Goal: Information Seeking & Learning: Learn about a topic

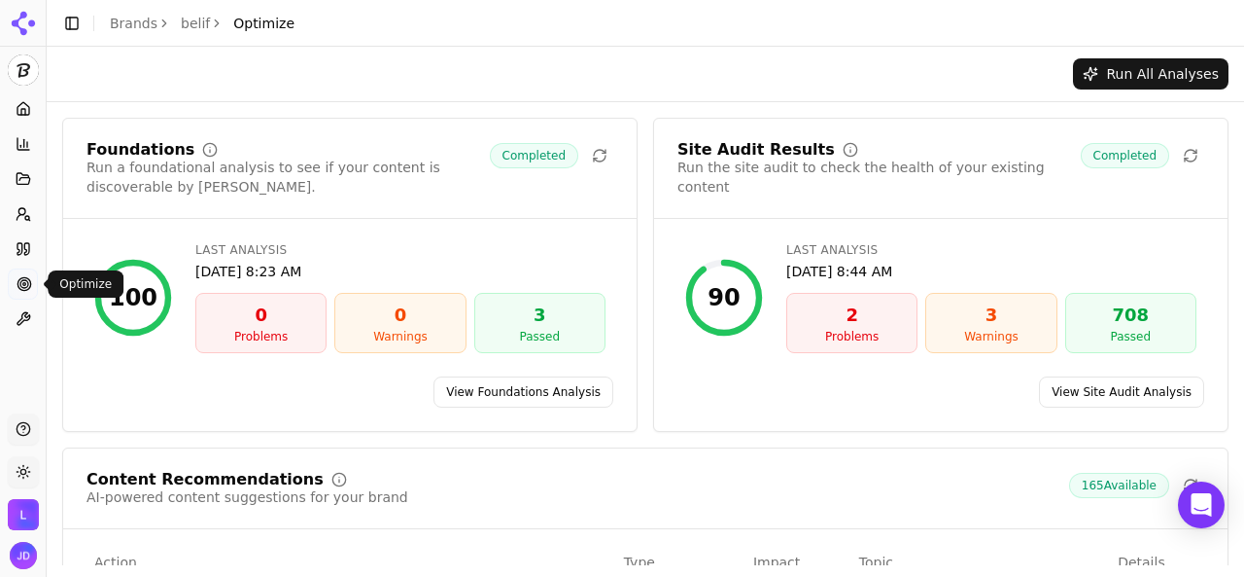
click at [30, 290] on icon at bounding box center [25, 284] width 16 height 16
click at [1082, 384] on link "View Site Audit Analysis" at bounding box center [1121, 391] width 165 height 31
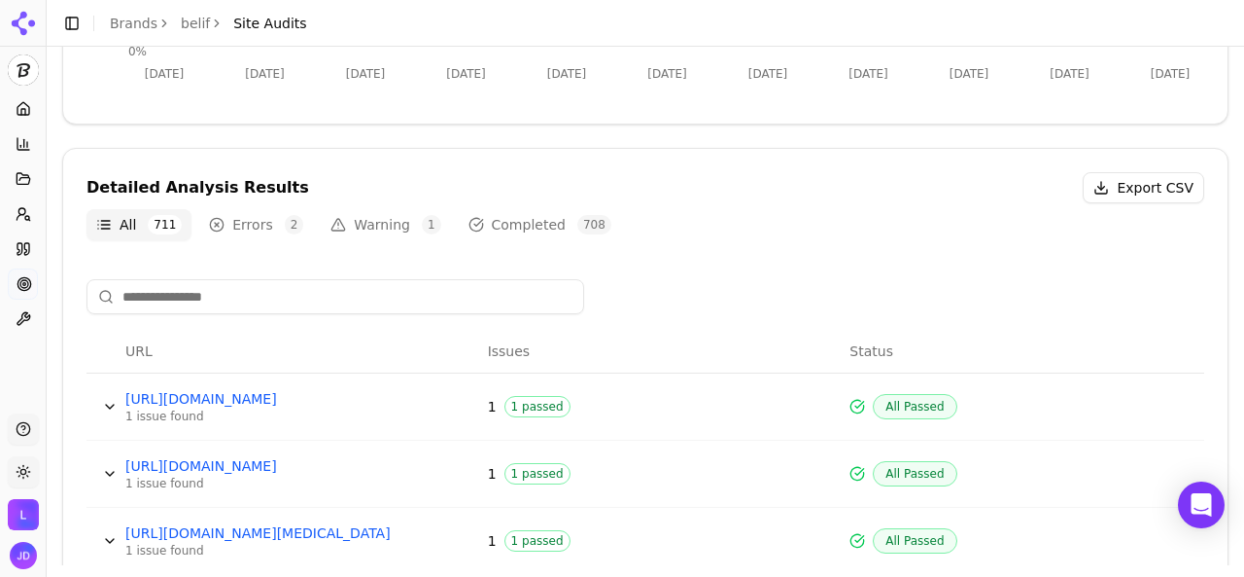
scroll to position [583, 0]
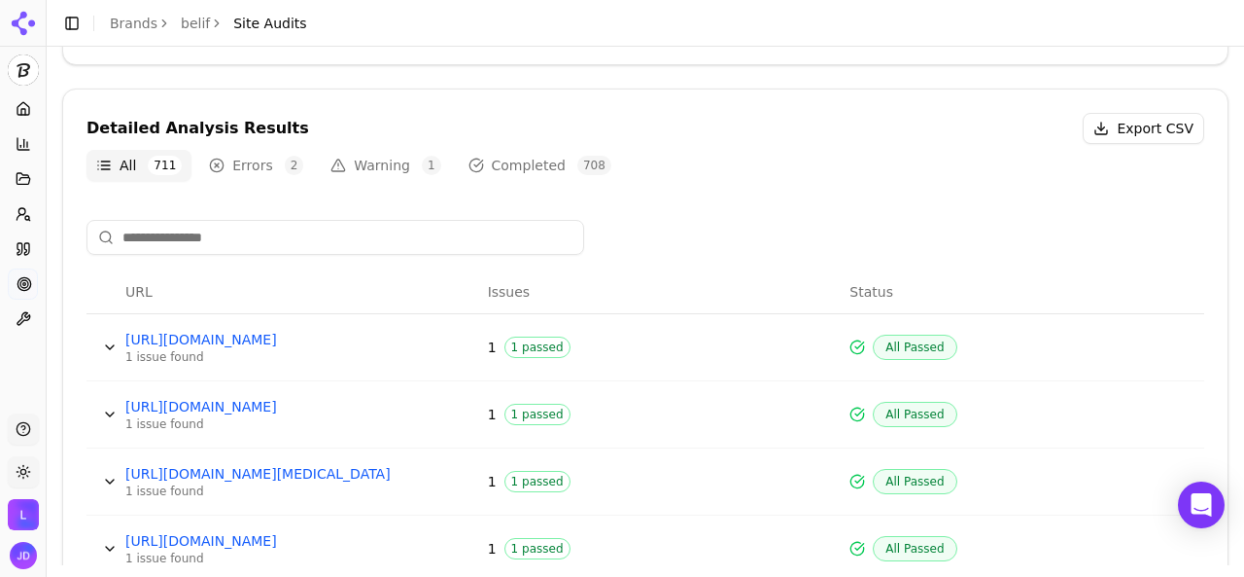
click at [364, 157] on button "Warning 1" at bounding box center [385, 165] width 129 height 31
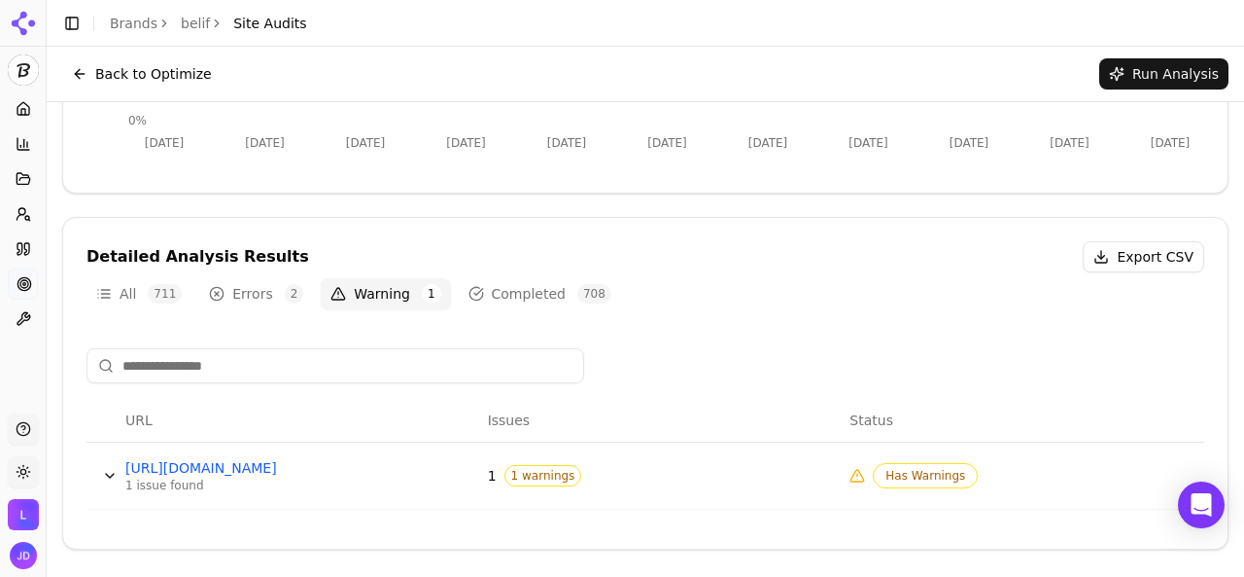
scroll to position [451, 0]
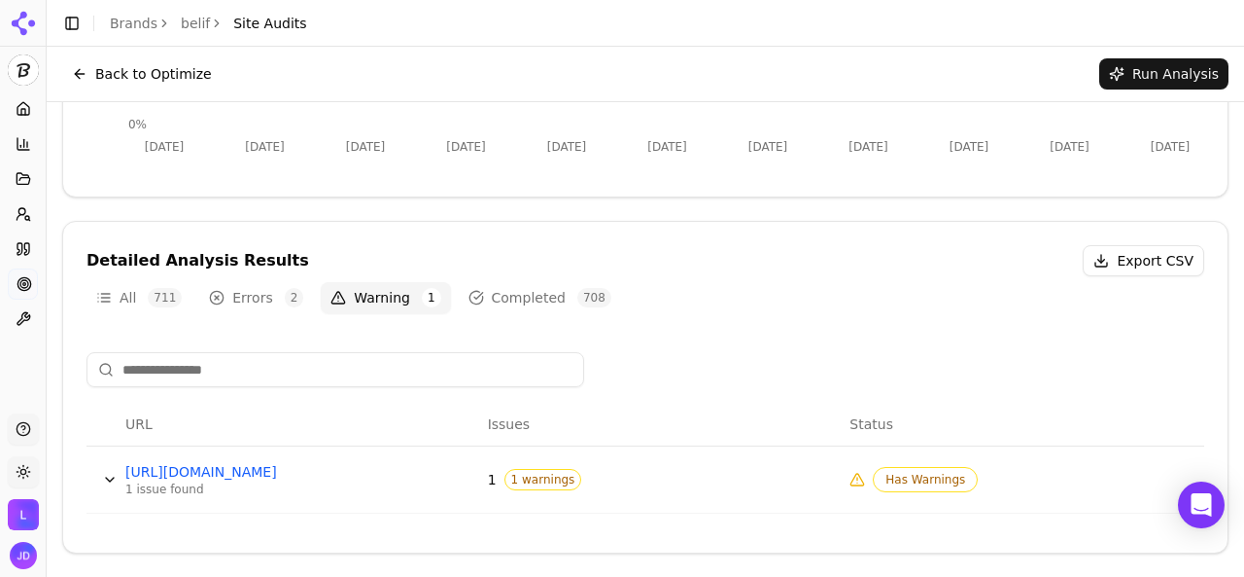
click at [235, 303] on button "Errors 2" at bounding box center [256, 297] width 114 height 31
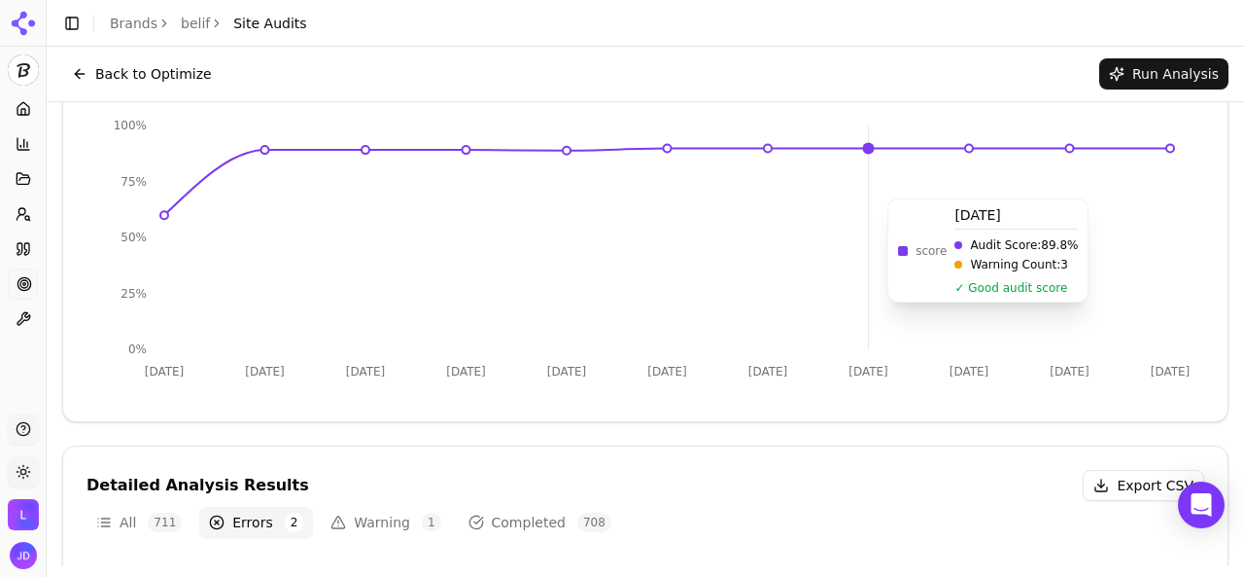
scroll to position [129, 0]
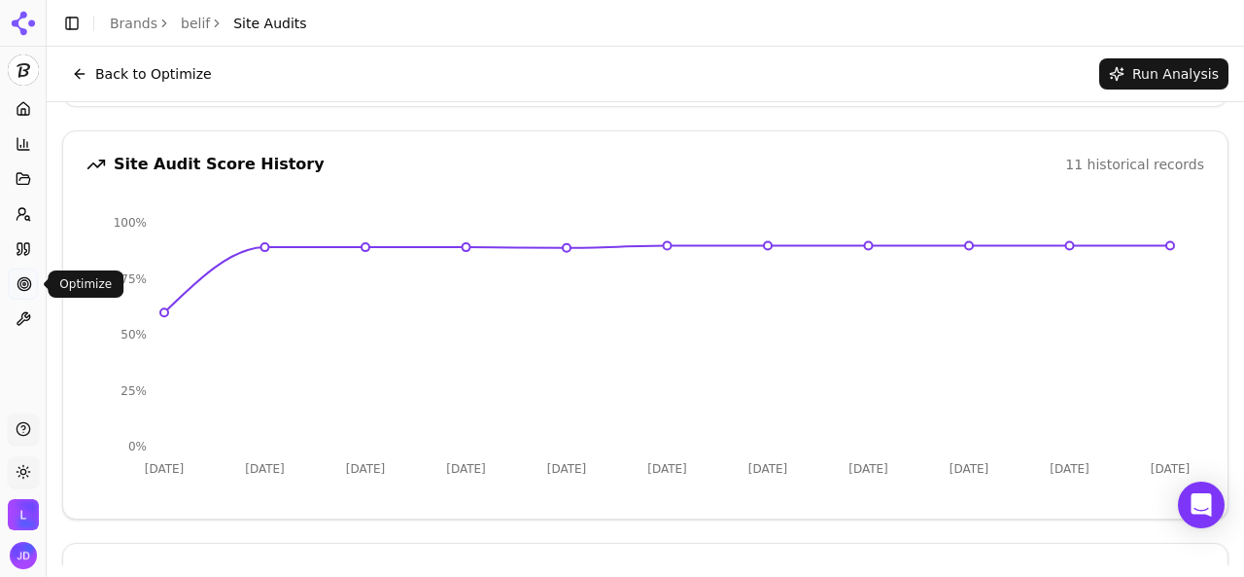
click at [22, 297] on link "Optimize" at bounding box center [23, 283] width 30 height 31
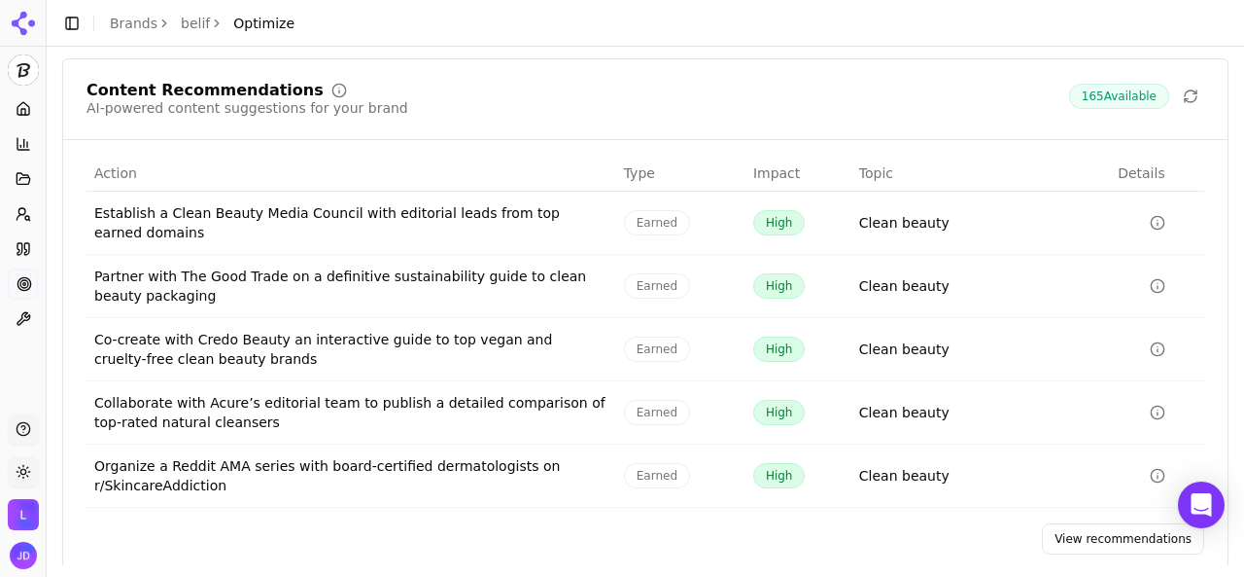
scroll to position [412, 0]
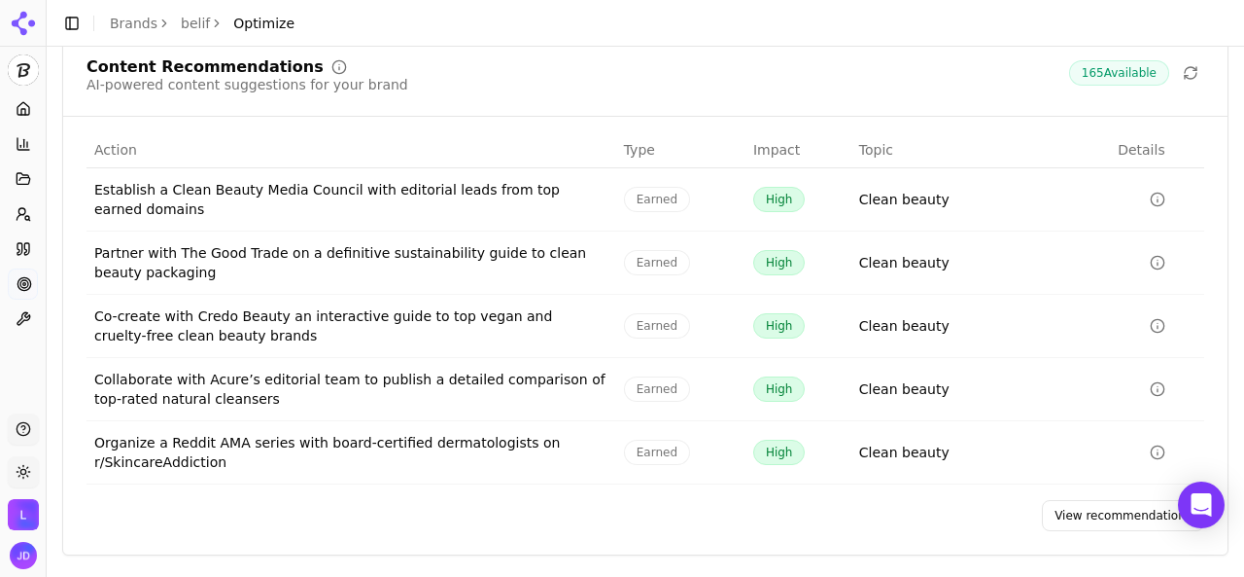
click at [1056, 507] on link "View recommendations" at bounding box center [1123, 515] width 162 height 31
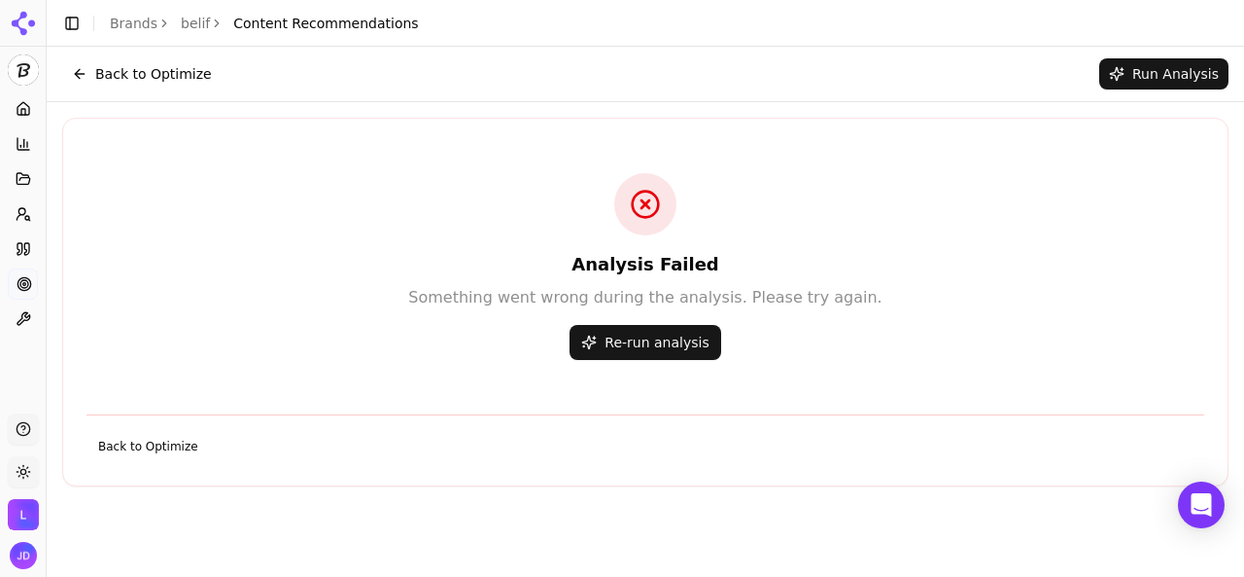
click at [143, 69] on button "Back to Optimize" at bounding box center [141, 73] width 159 height 31
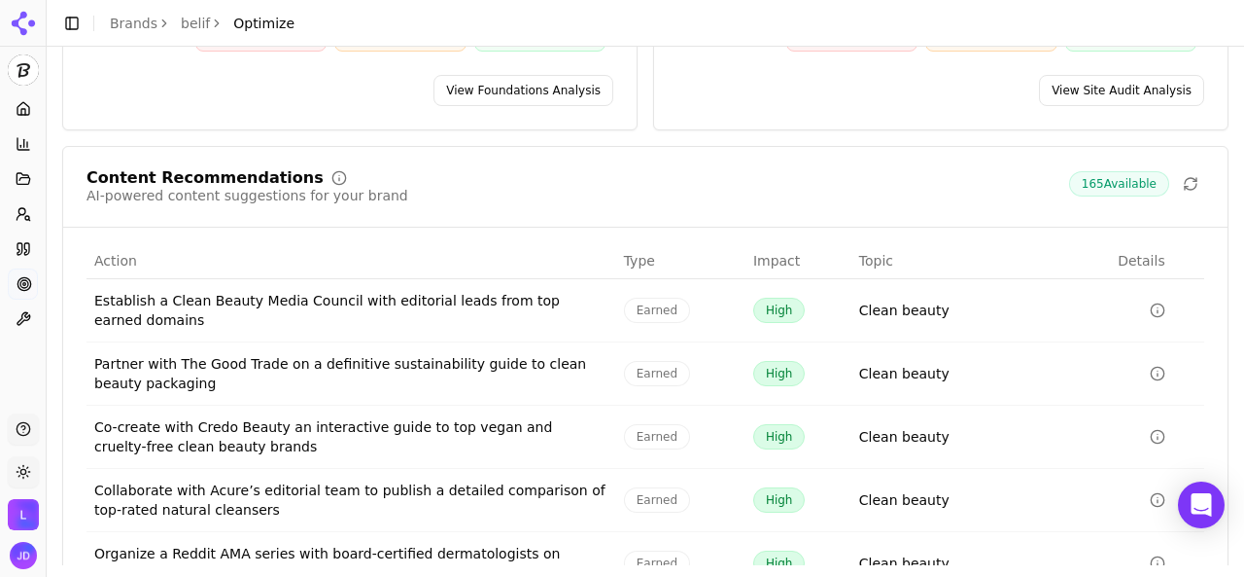
scroll to position [389, 0]
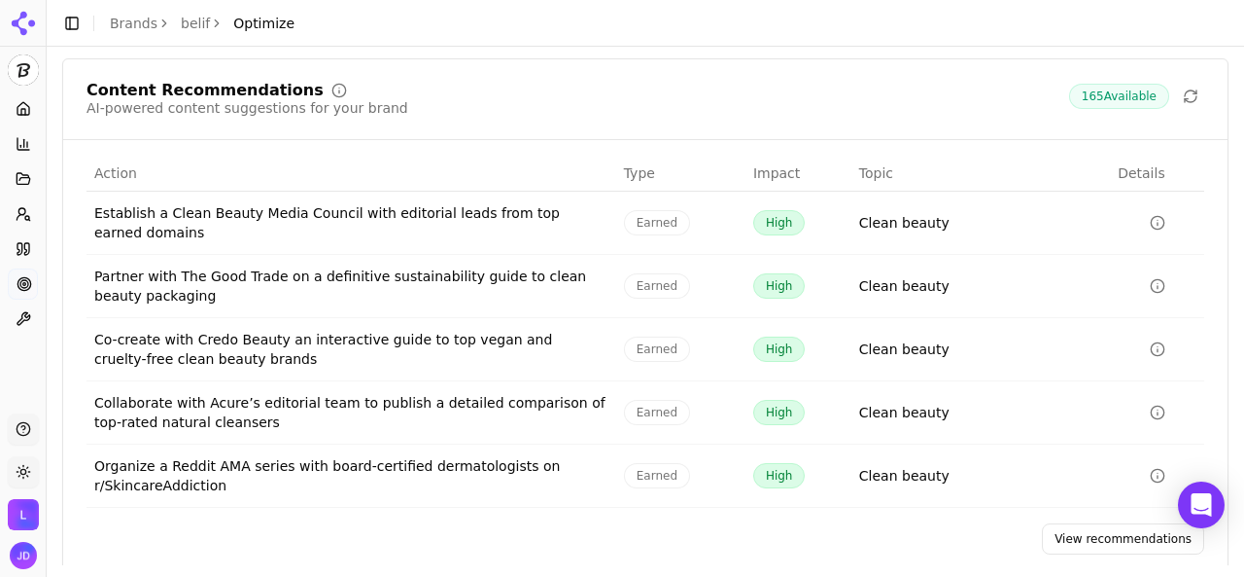
click at [1098, 532] on link "View recommendations" at bounding box center [1123, 538] width 162 height 31
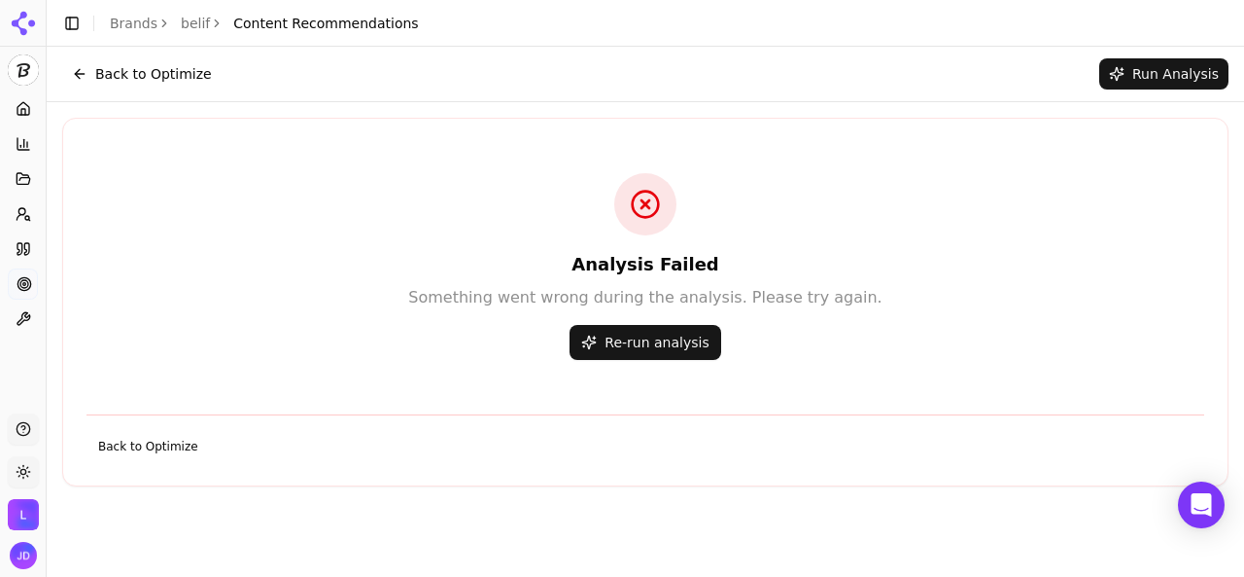
click at [103, 67] on button "Back to Optimize" at bounding box center [141, 73] width 159 height 31
